Goal: Information Seeking & Learning: Learn about a topic

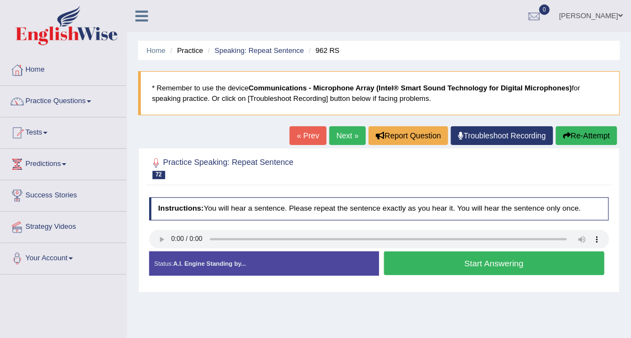
click at [345, 139] on link "Next »" at bounding box center [347, 135] width 36 height 19
click at [491, 261] on button "Start Answering" at bounding box center [494, 264] width 220 height 24
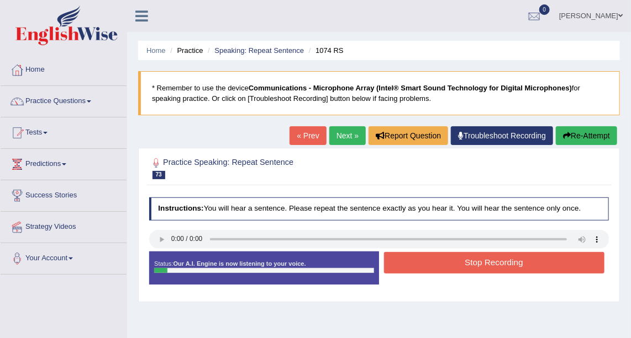
click at [491, 261] on button "Stop Recording" at bounding box center [494, 263] width 220 height 22
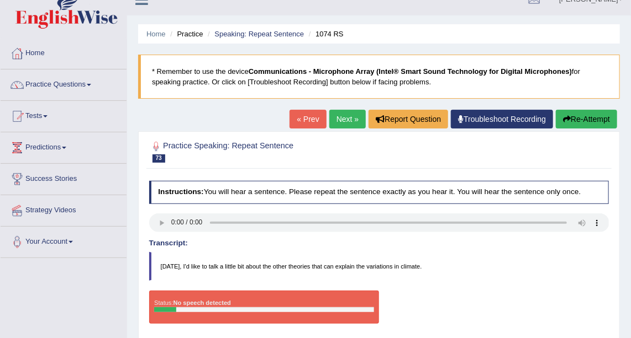
scroll to position [18, 0]
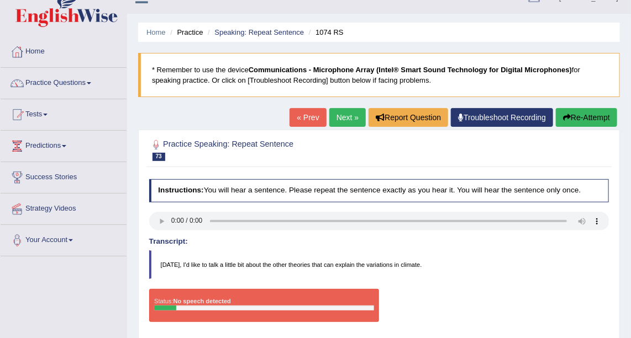
click at [348, 120] on link "Next »" at bounding box center [347, 117] width 36 height 19
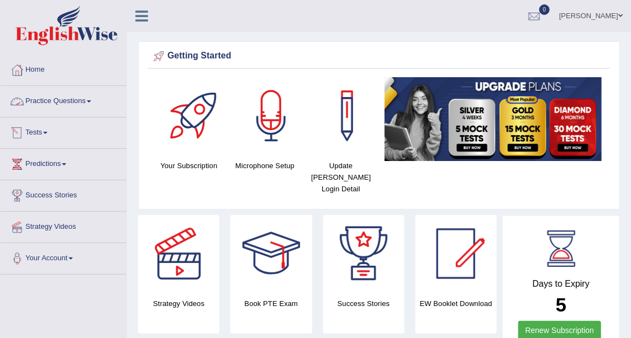
click at [88, 103] on link "Practice Questions" at bounding box center [64, 100] width 126 height 28
